Goal: Navigation & Orientation: Find specific page/section

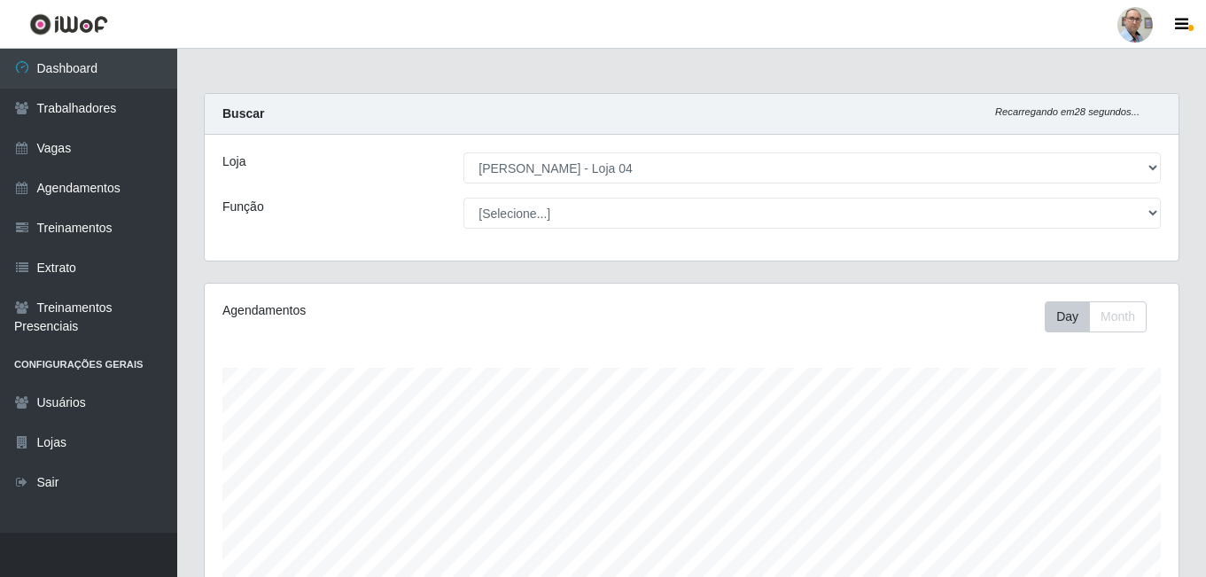
select select "251"
click at [66, 144] on link "Vagas" at bounding box center [88, 149] width 177 height 40
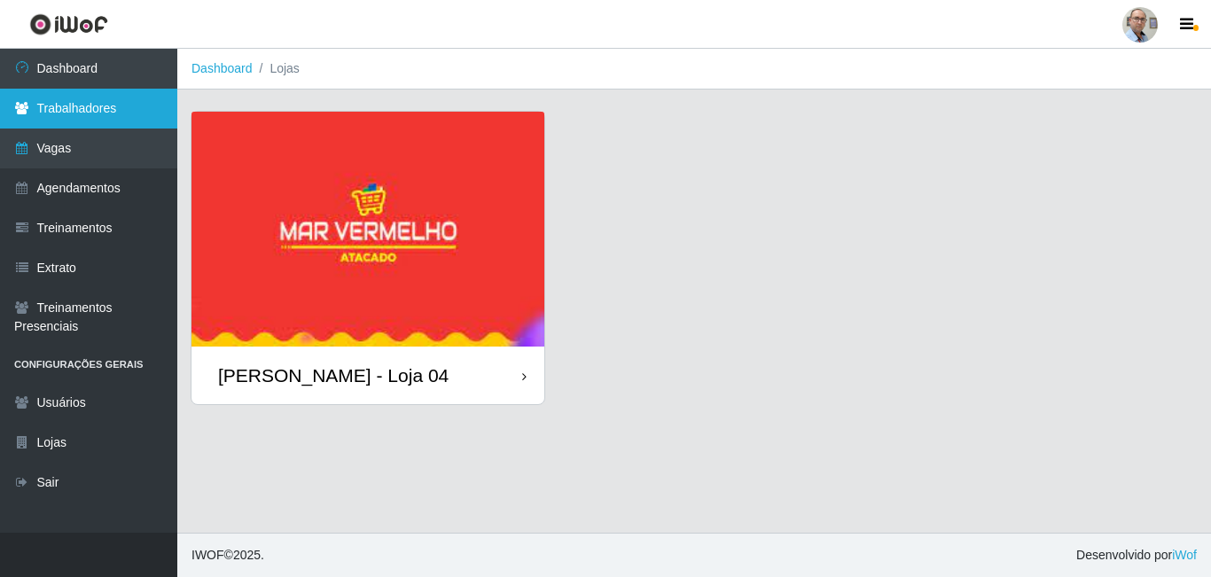
click at [65, 100] on link "Trabalhadores" at bounding box center [88, 109] width 177 height 40
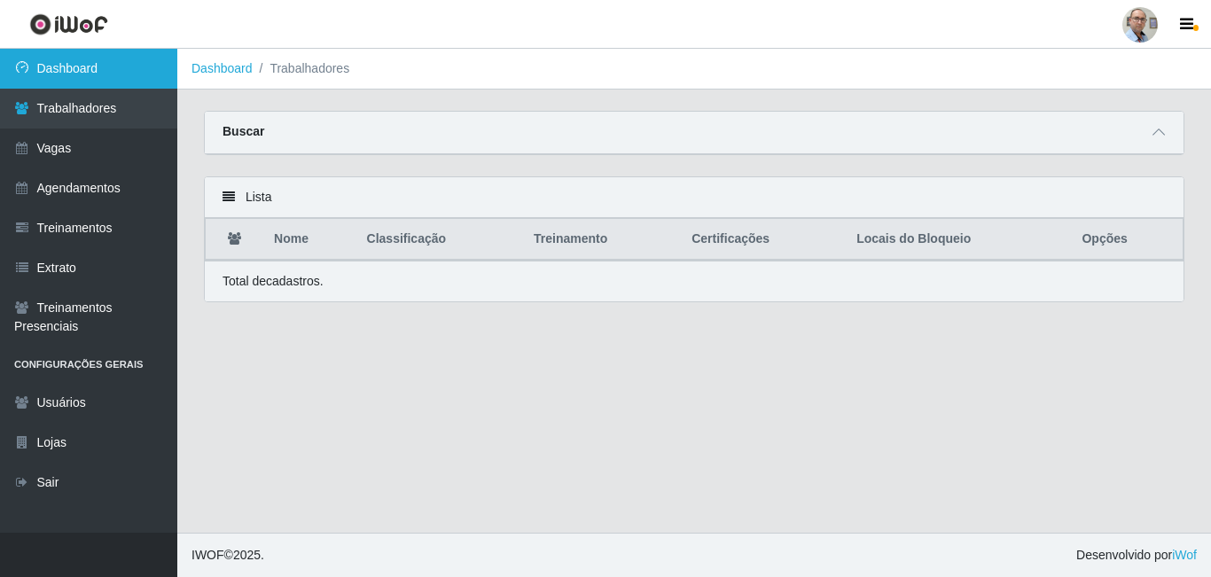
click at [65, 83] on link "Dashboard" at bounding box center [88, 69] width 177 height 40
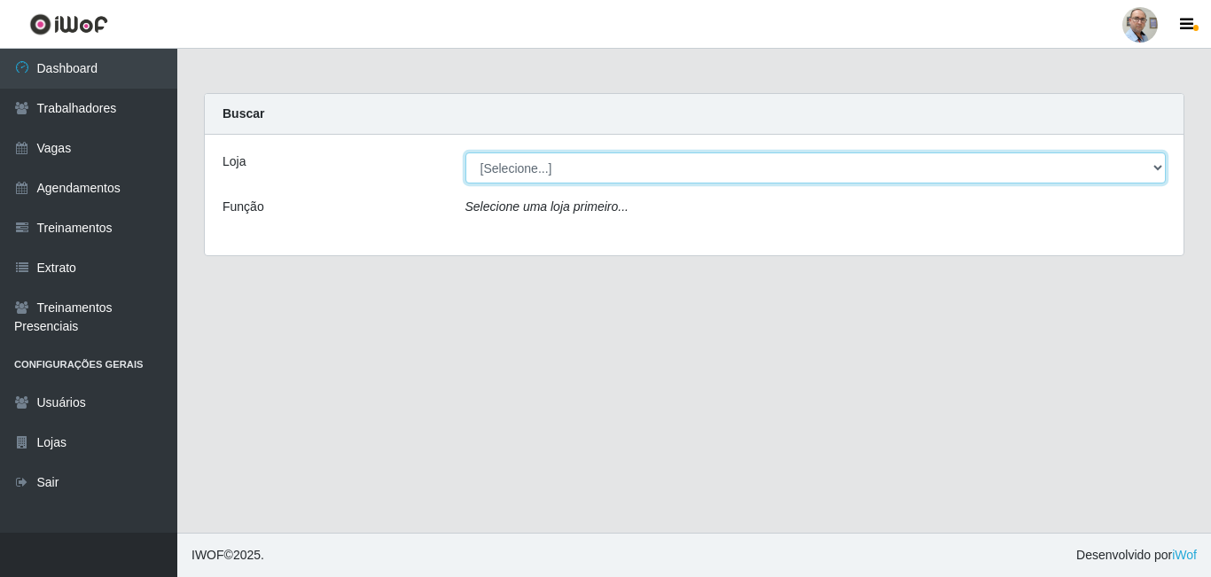
click at [595, 175] on select "[Selecione...] Mar Vermelho - Loja 04" at bounding box center [815, 167] width 701 height 31
select select "251"
click at [465, 152] on select "[Selecione...] Mar Vermelho - Loja 04" at bounding box center [815, 167] width 701 height 31
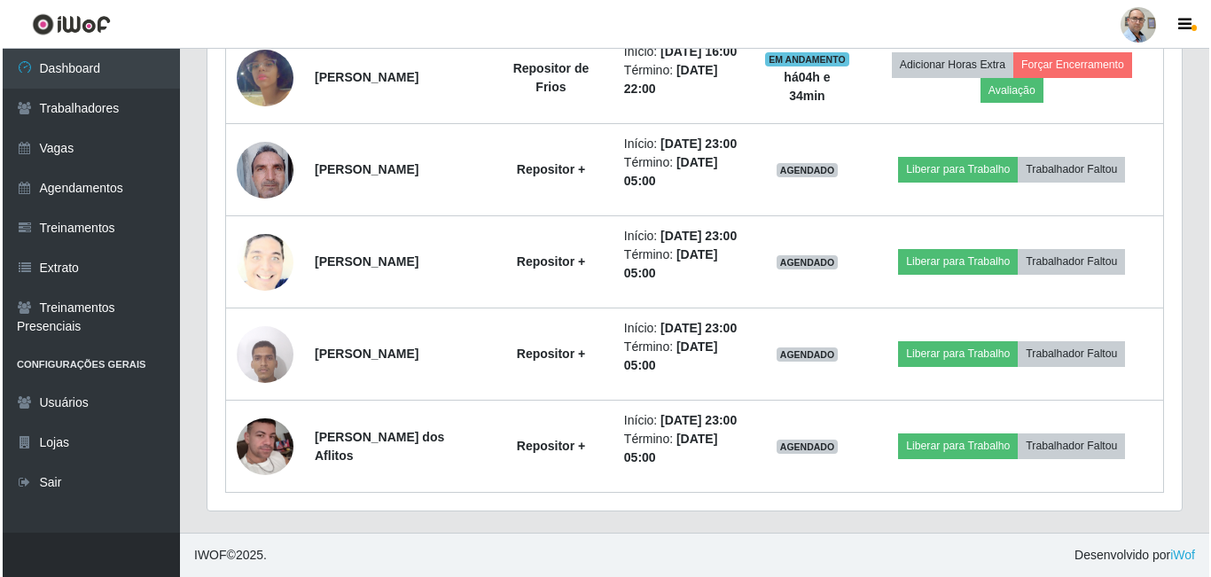
scroll to position [1060, 0]
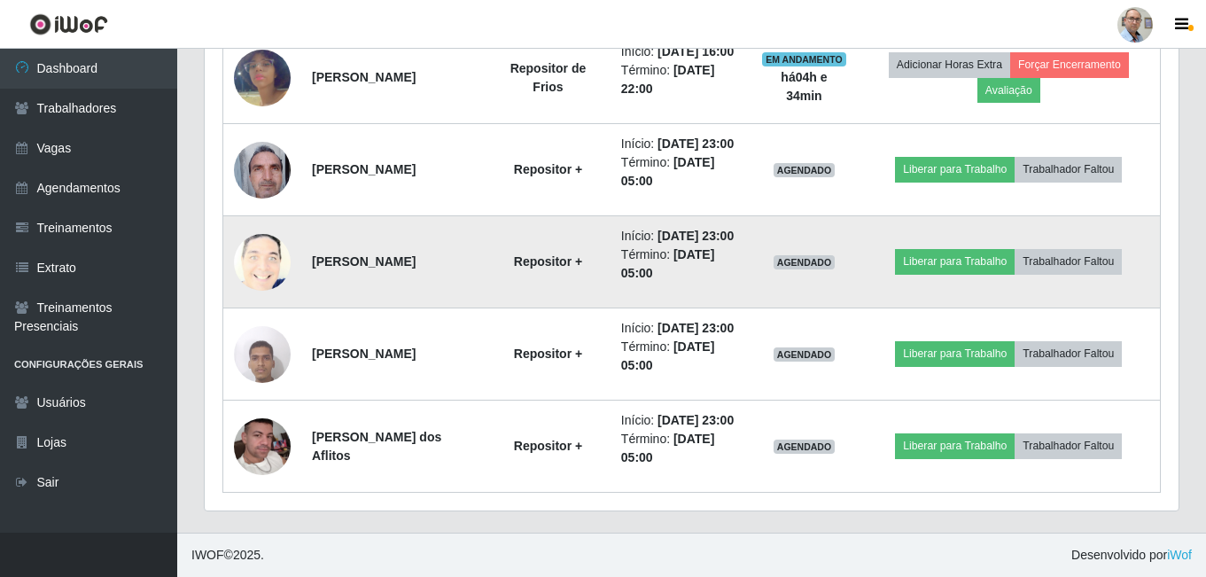
click at [259, 227] on img at bounding box center [262, 262] width 57 height 70
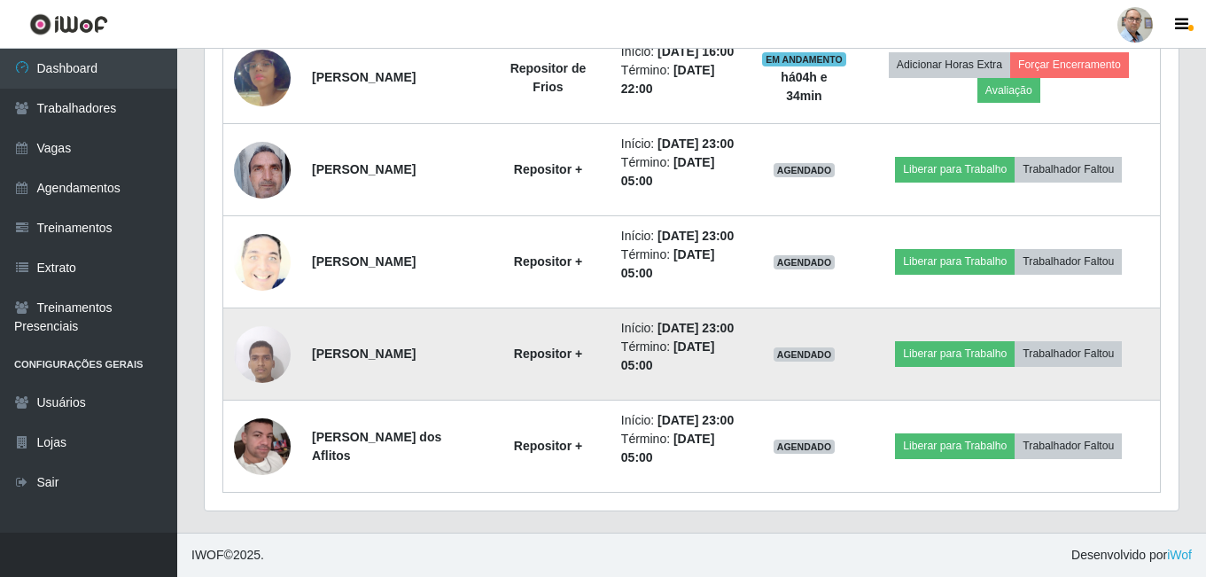
click at [257, 326] on img at bounding box center [262, 353] width 57 height 75
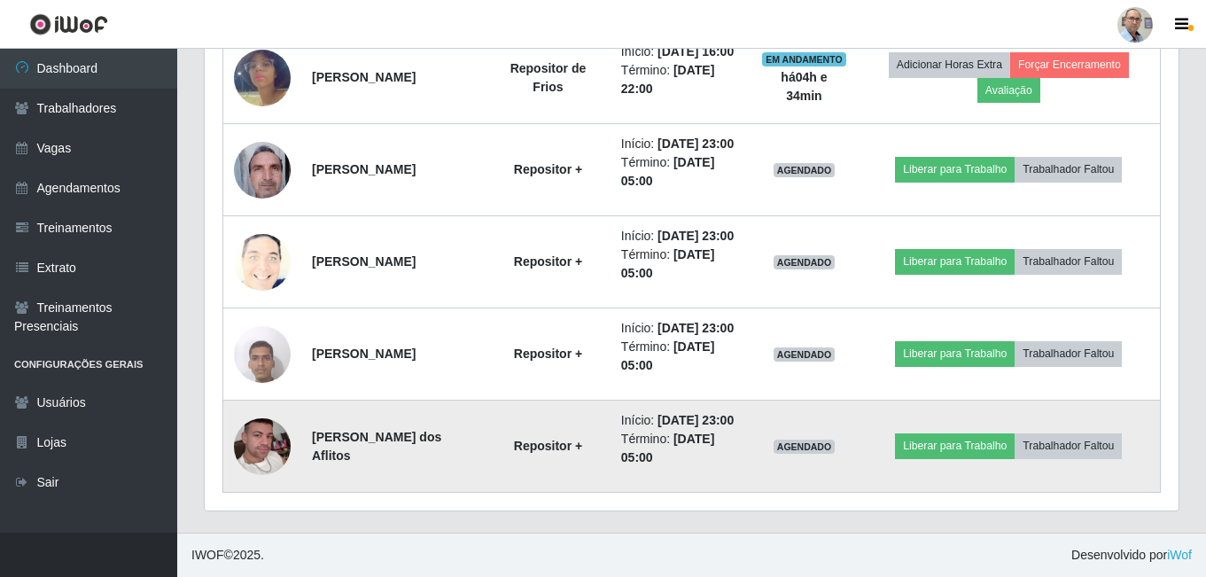
click at [269, 433] on img at bounding box center [262, 446] width 57 height 101
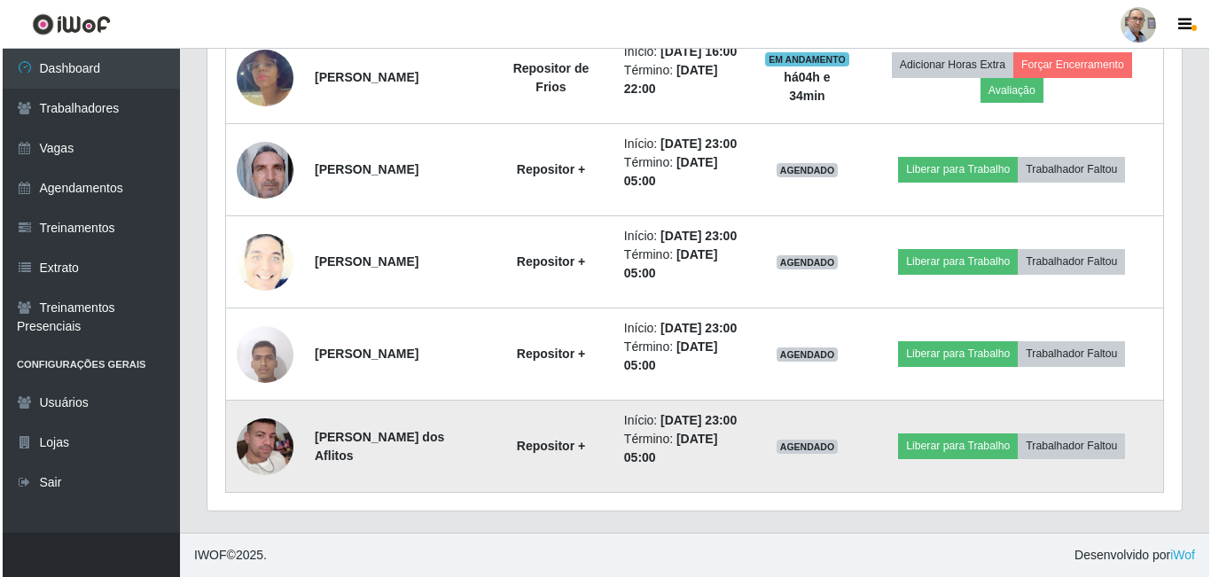
scroll to position [883, 0]
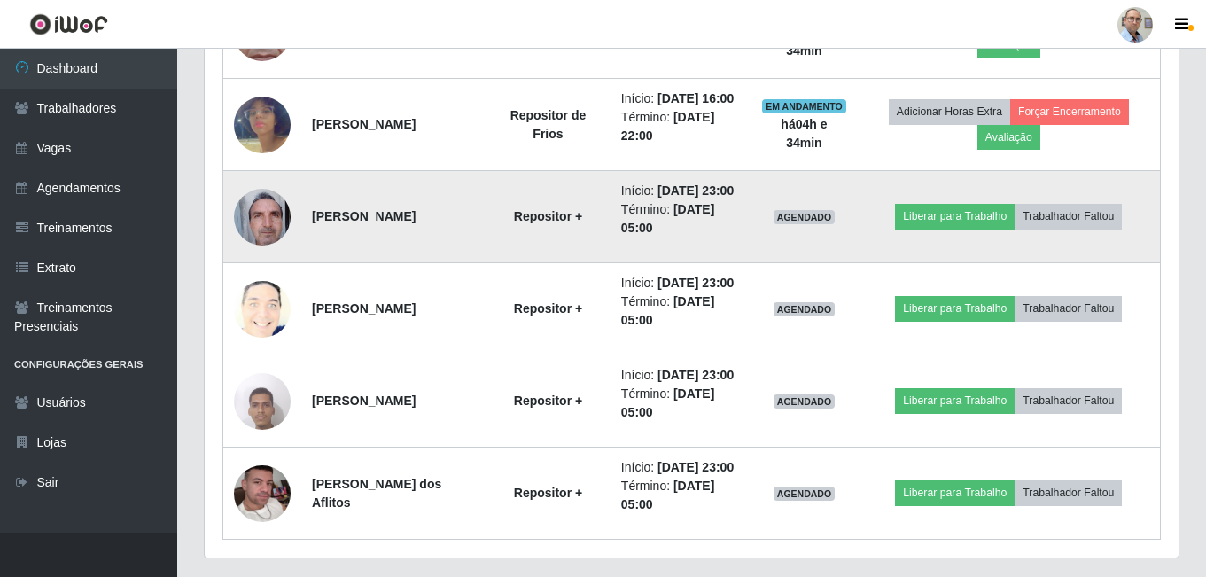
click at [267, 254] on img at bounding box center [262, 216] width 57 height 75
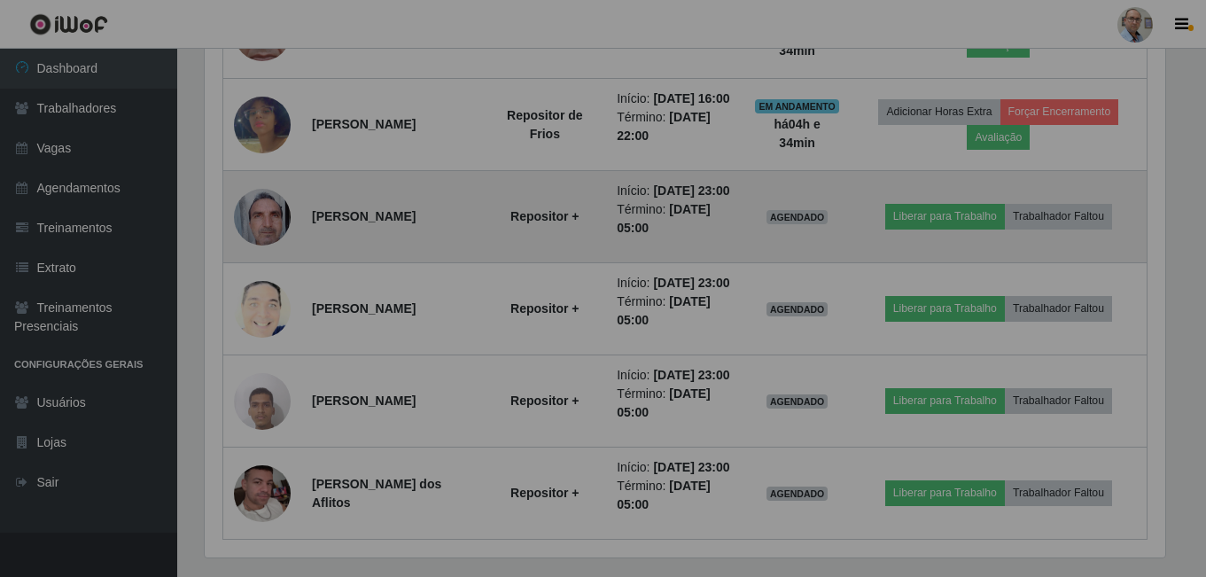
scroll to position [368, 974]
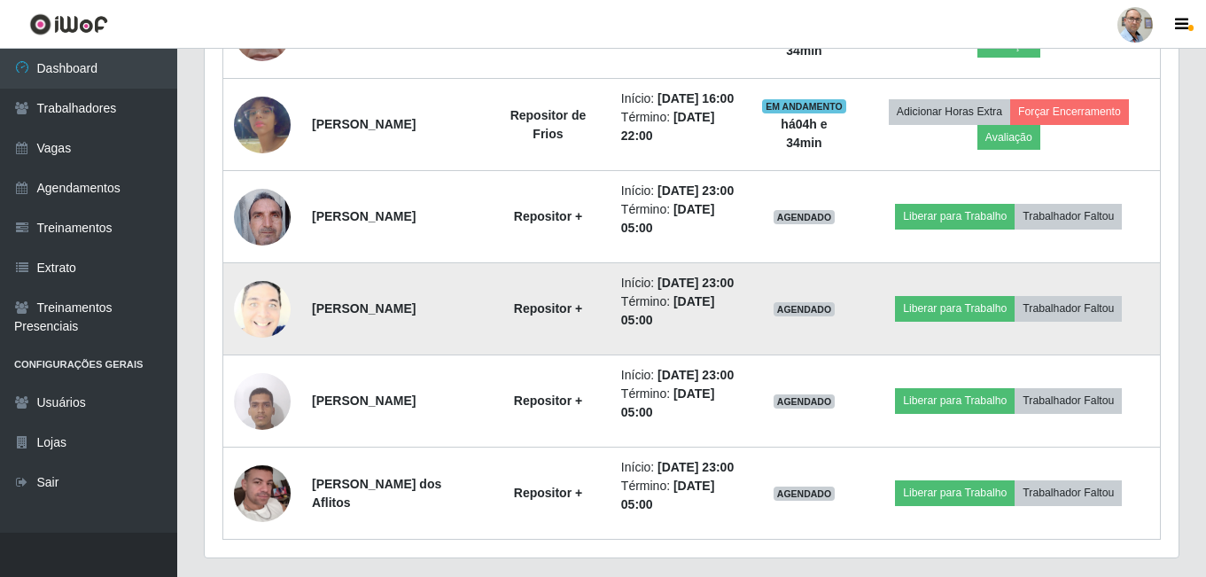
click at [261, 344] on img at bounding box center [262, 309] width 57 height 70
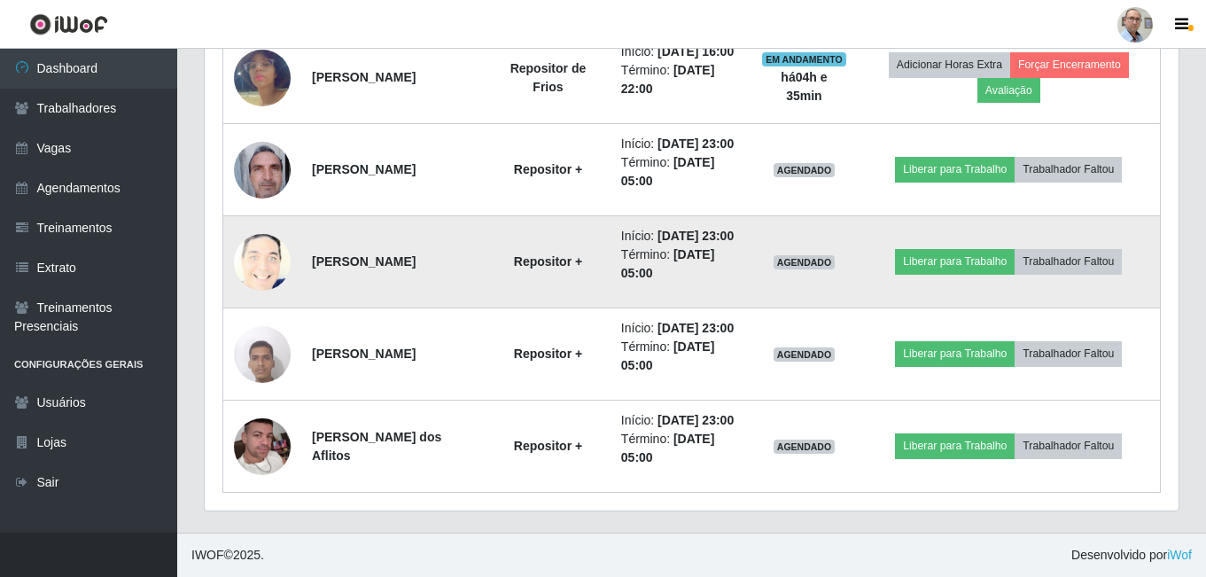
scroll to position [971, 0]
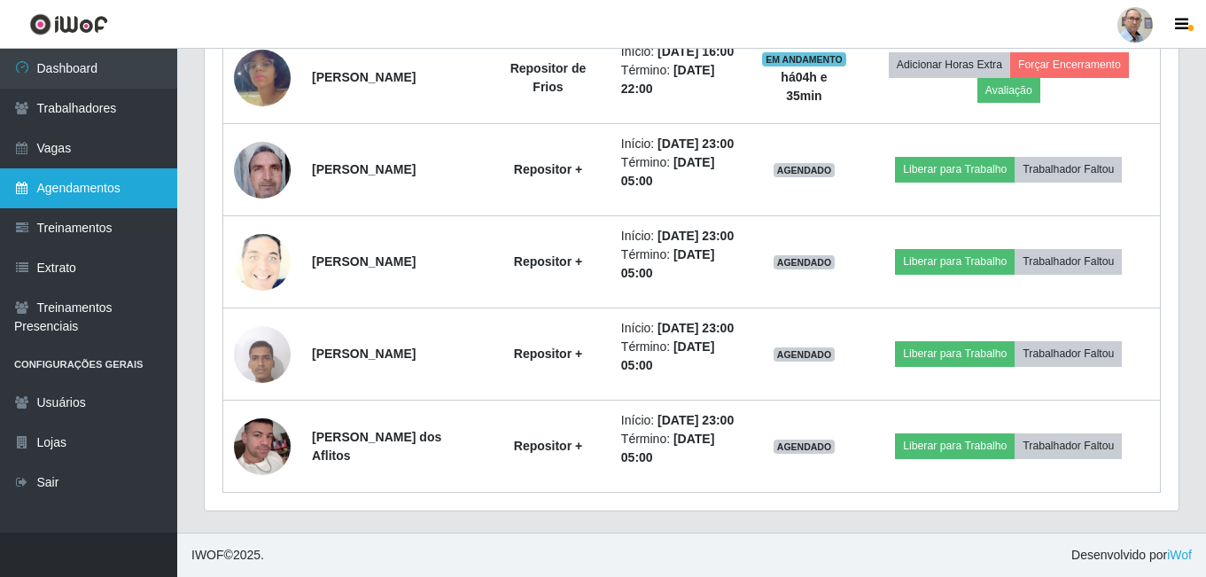
click at [99, 195] on link "Agendamentos" at bounding box center [88, 188] width 177 height 40
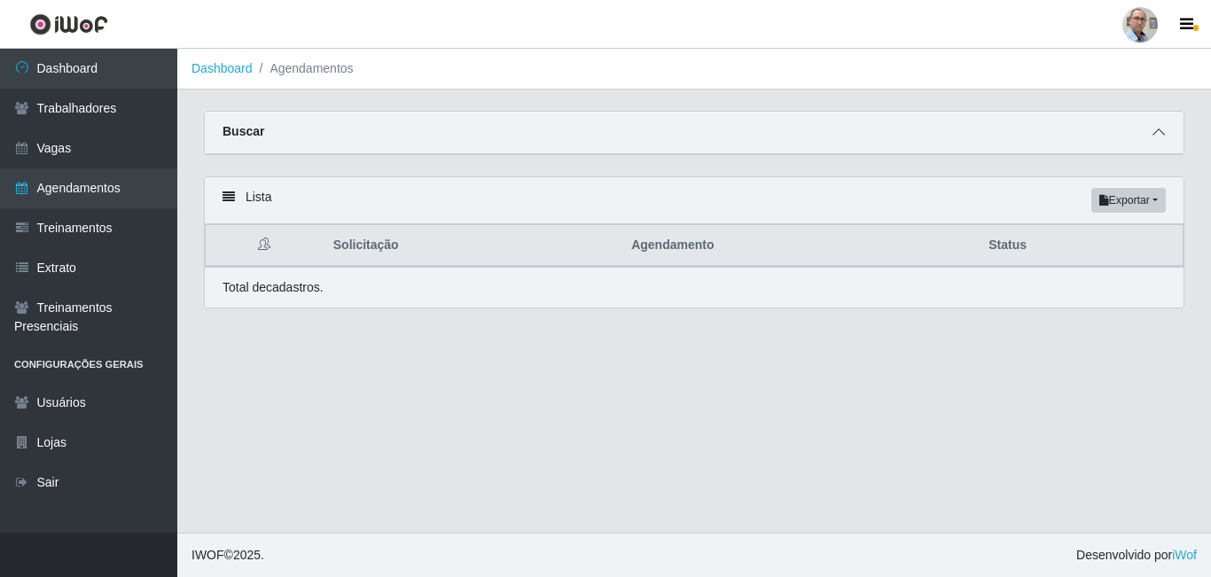
click at [1160, 129] on icon at bounding box center [1158, 132] width 12 height 12
